Goal: Understand process/instructions: Learn how to perform a task or action

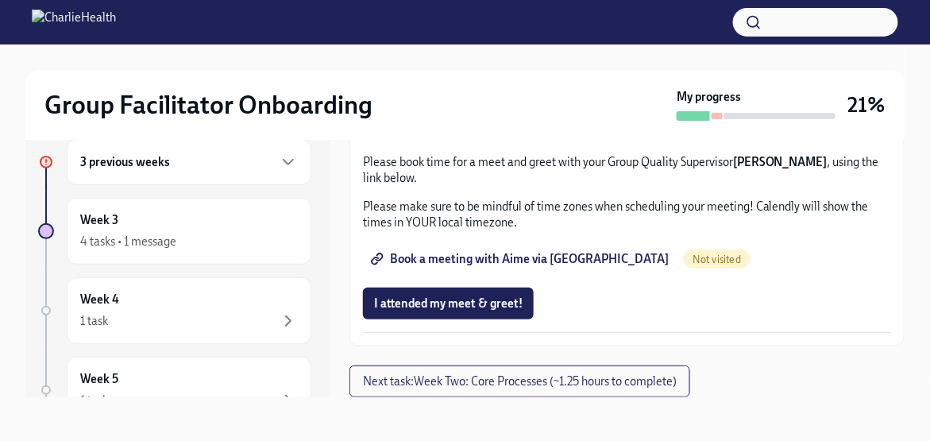
drag, startPoint x: 615, startPoint y: 253, endPoint x: 570, endPoint y: 256, distance: 45.3
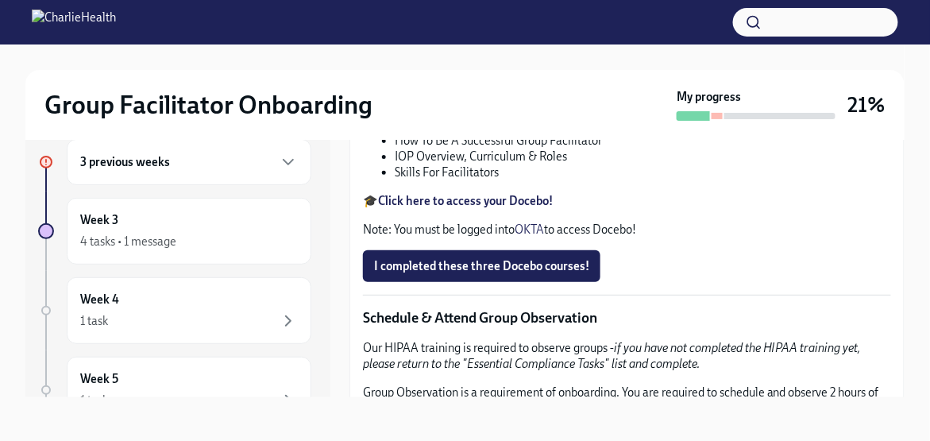
scroll to position [622, 0]
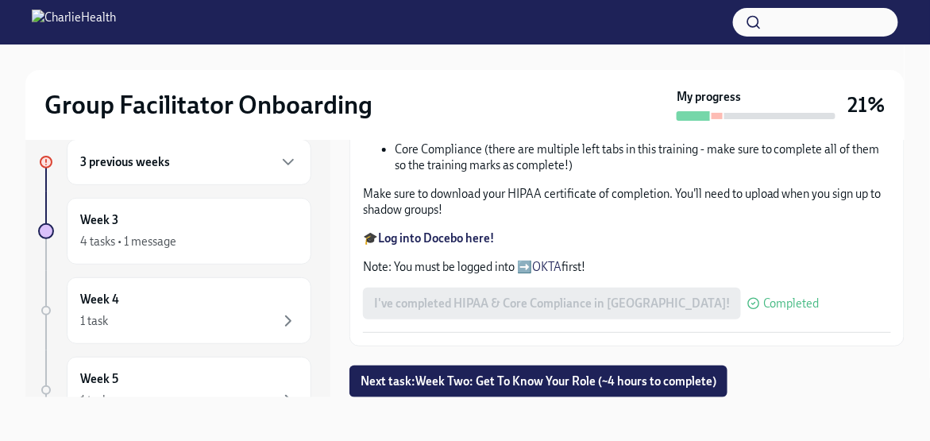
scroll to position [1033, 0]
click at [508, 383] on span "Next task : Week Two: Get To Know Your Role (~4 hours to complete)" at bounding box center [539, 381] width 356 height 16
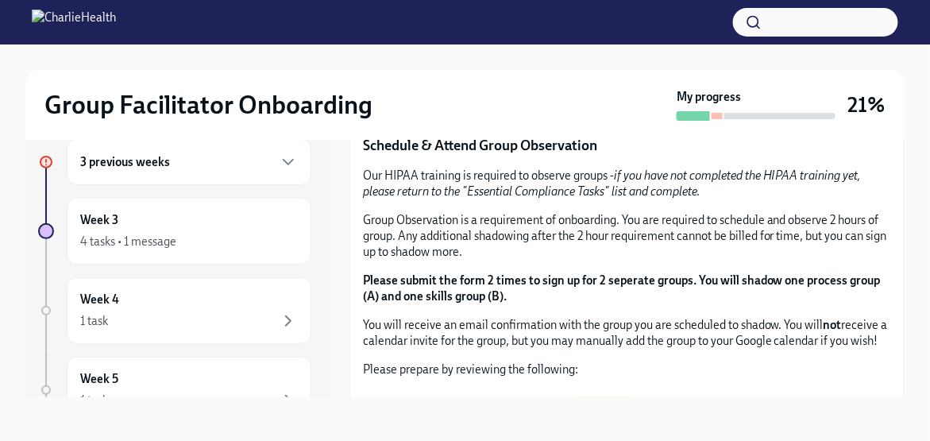
scroll to position [794, 0]
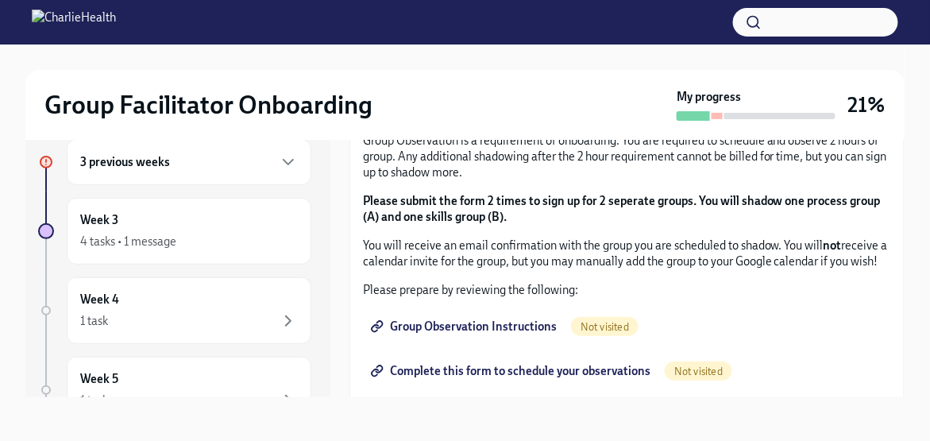
drag, startPoint x: 520, startPoint y: 195, endPoint x: 724, endPoint y: 204, distance: 204.3
